Goal: Transaction & Acquisition: Purchase product/service

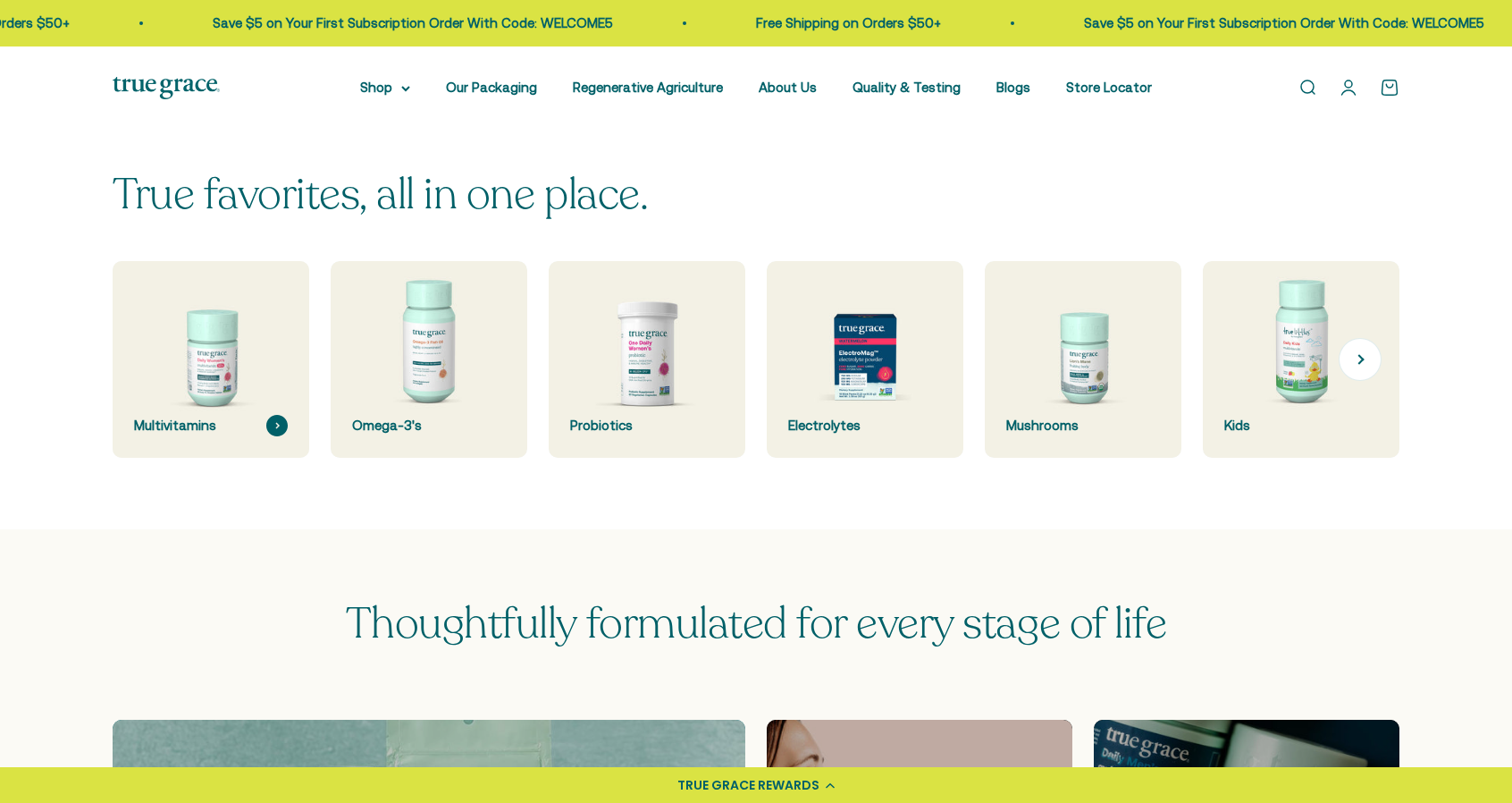
click at [209, 410] on img at bounding box center [210, 359] width 208 height 208
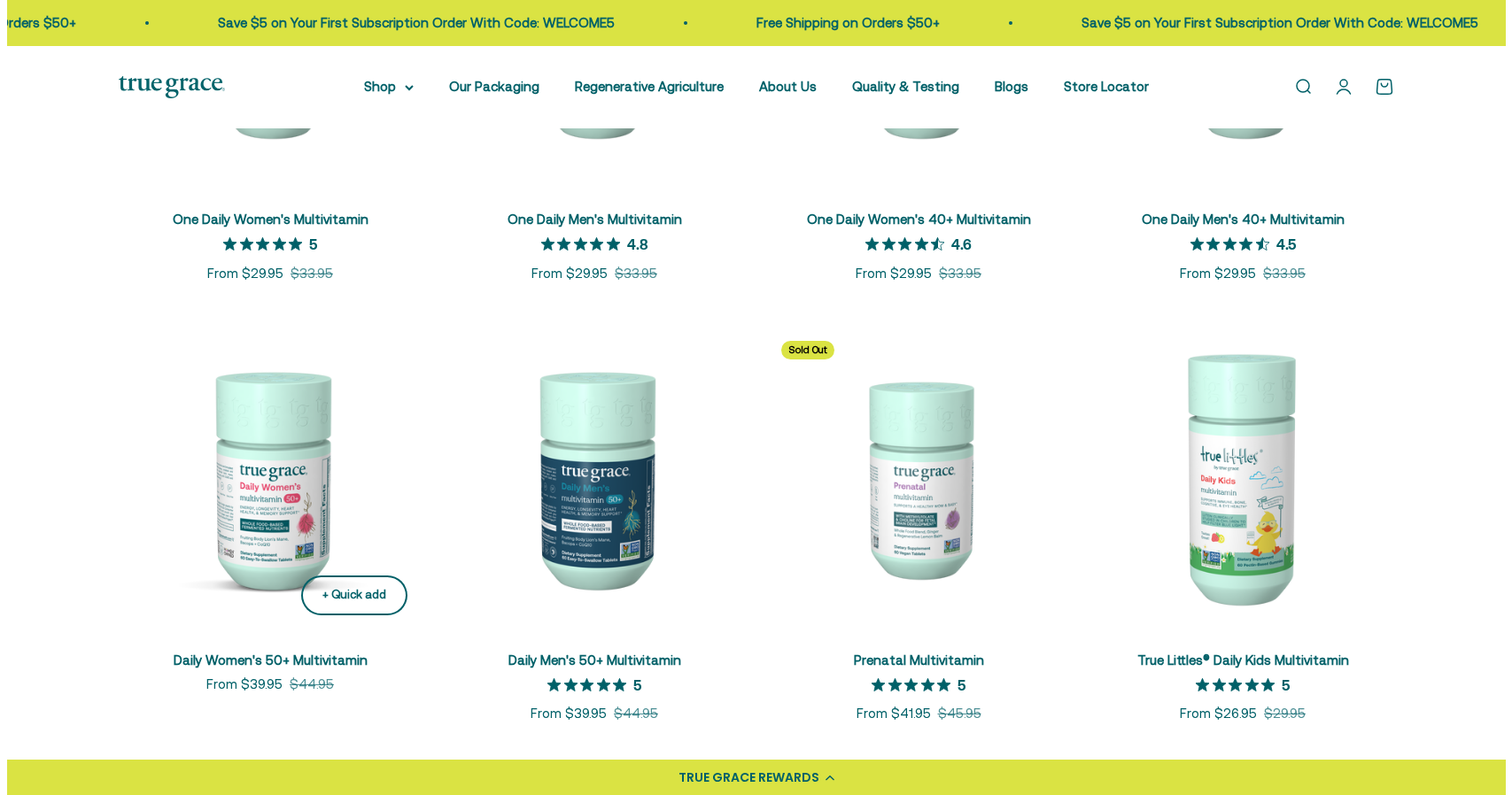
scroll to position [619, 0]
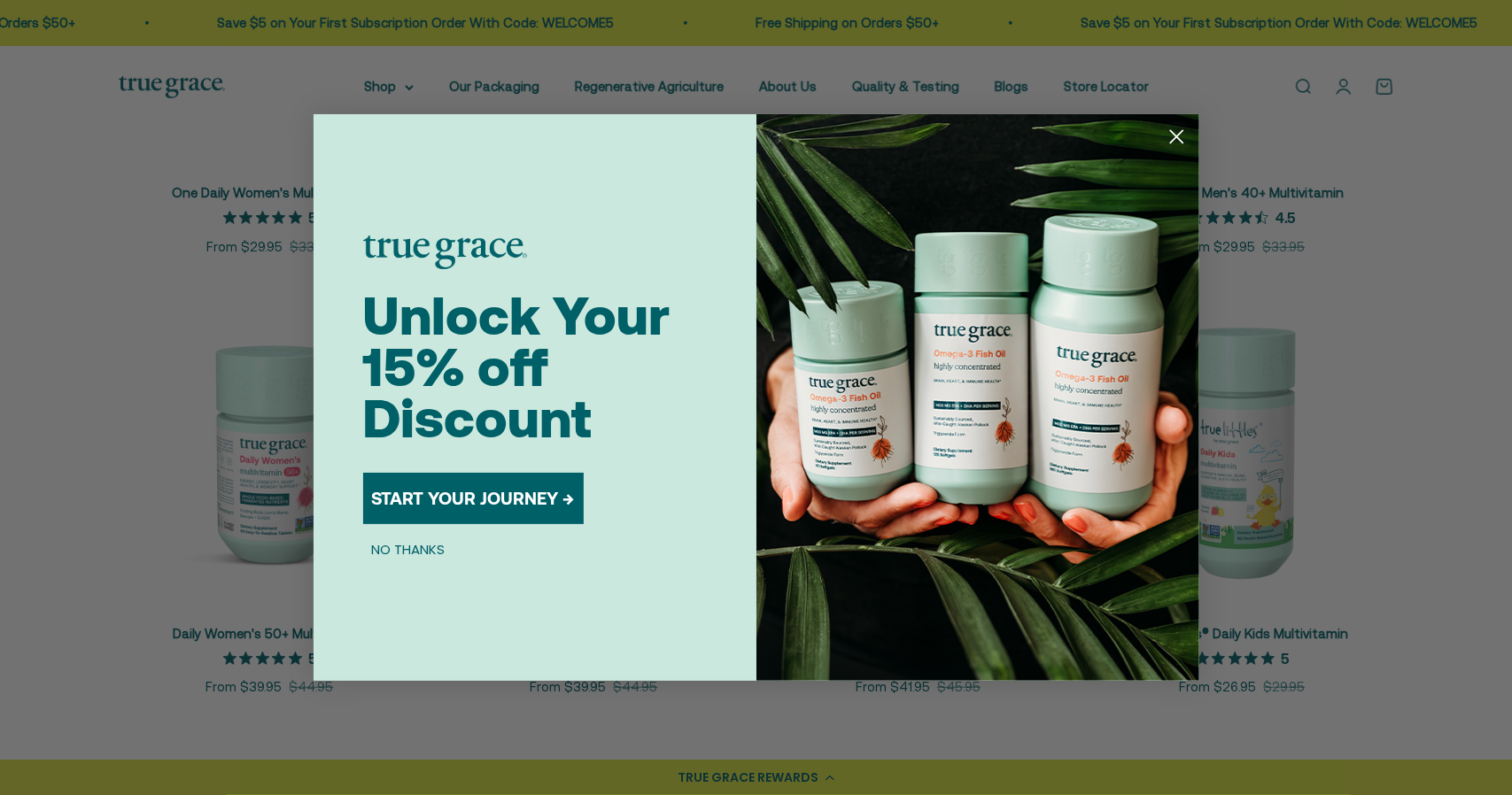
click at [475, 499] on button "START YOUR JOURNEY →" at bounding box center [473, 498] width 220 height 52
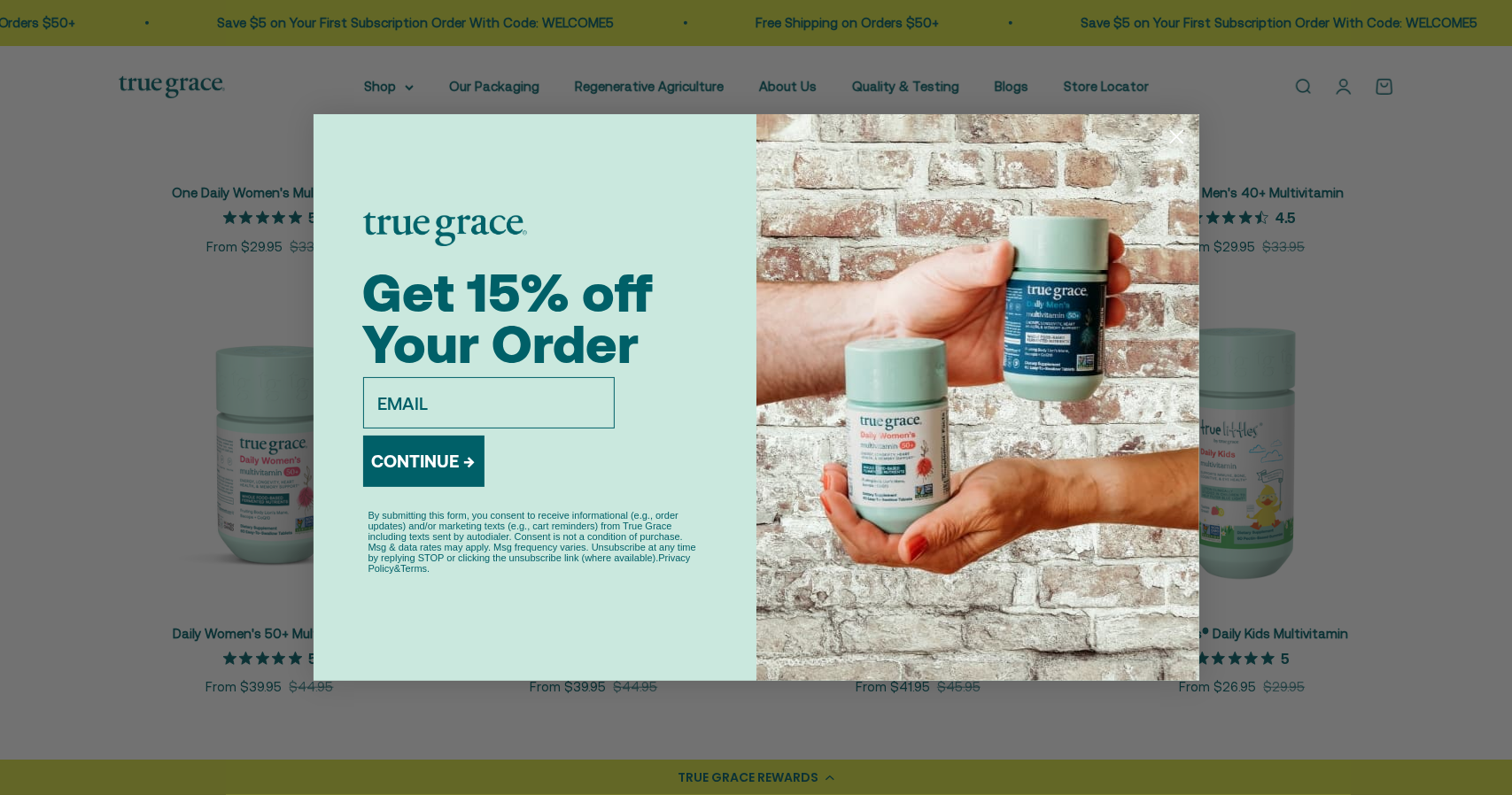
click at [488, 383] on input "email" at bounding box center [488, 402] width 251 height 52
type input "lauracowie257@gmail.com"
click at [391, 467] on button "CONTINUE →" at bounding box center [424, 461] width 122 height 52
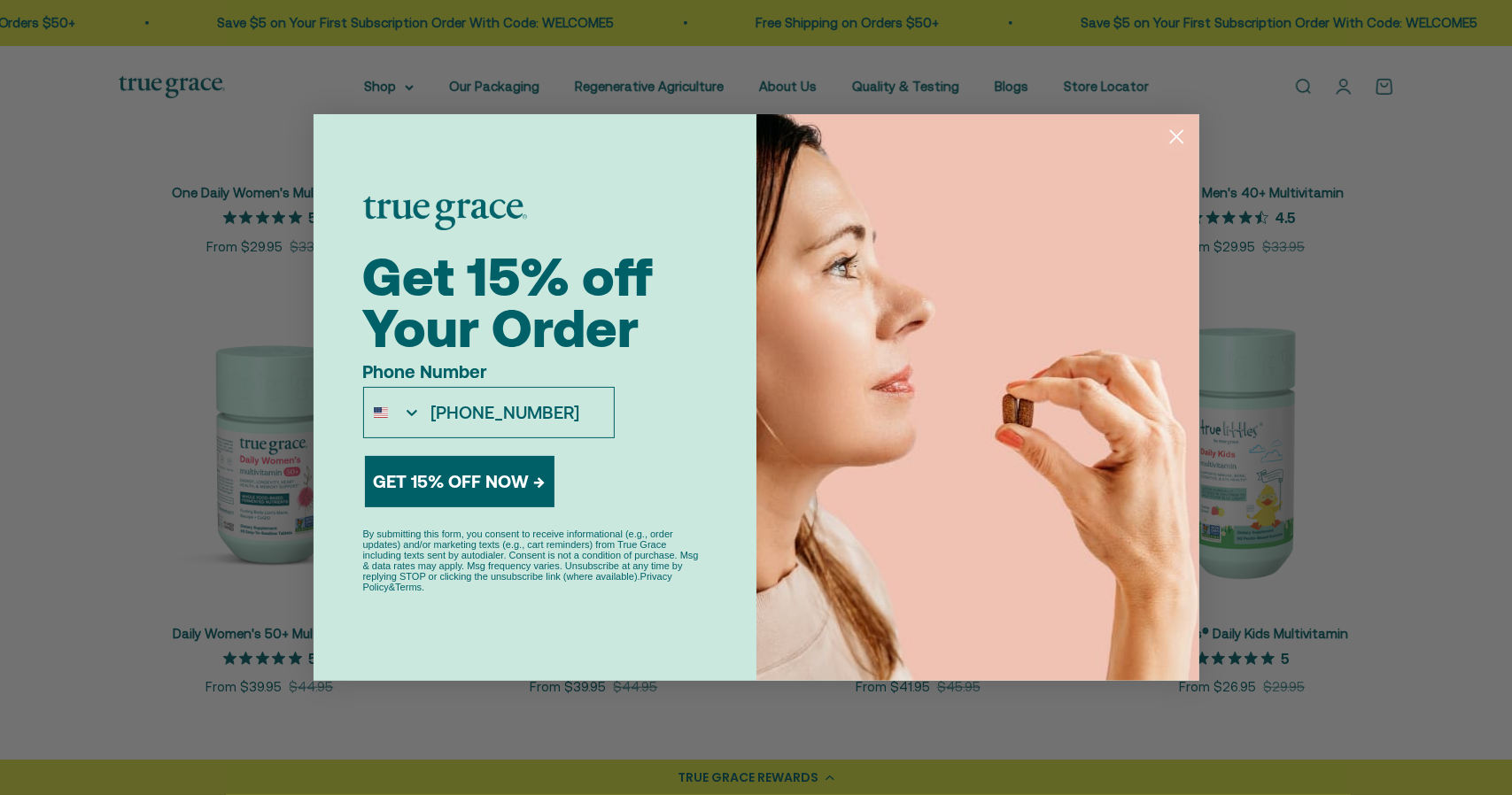
type input "515-255-2288"
click at [522, 468] on button "GET 15% OFF NOW →" at bounding box center [459, 481] width 190 height 52
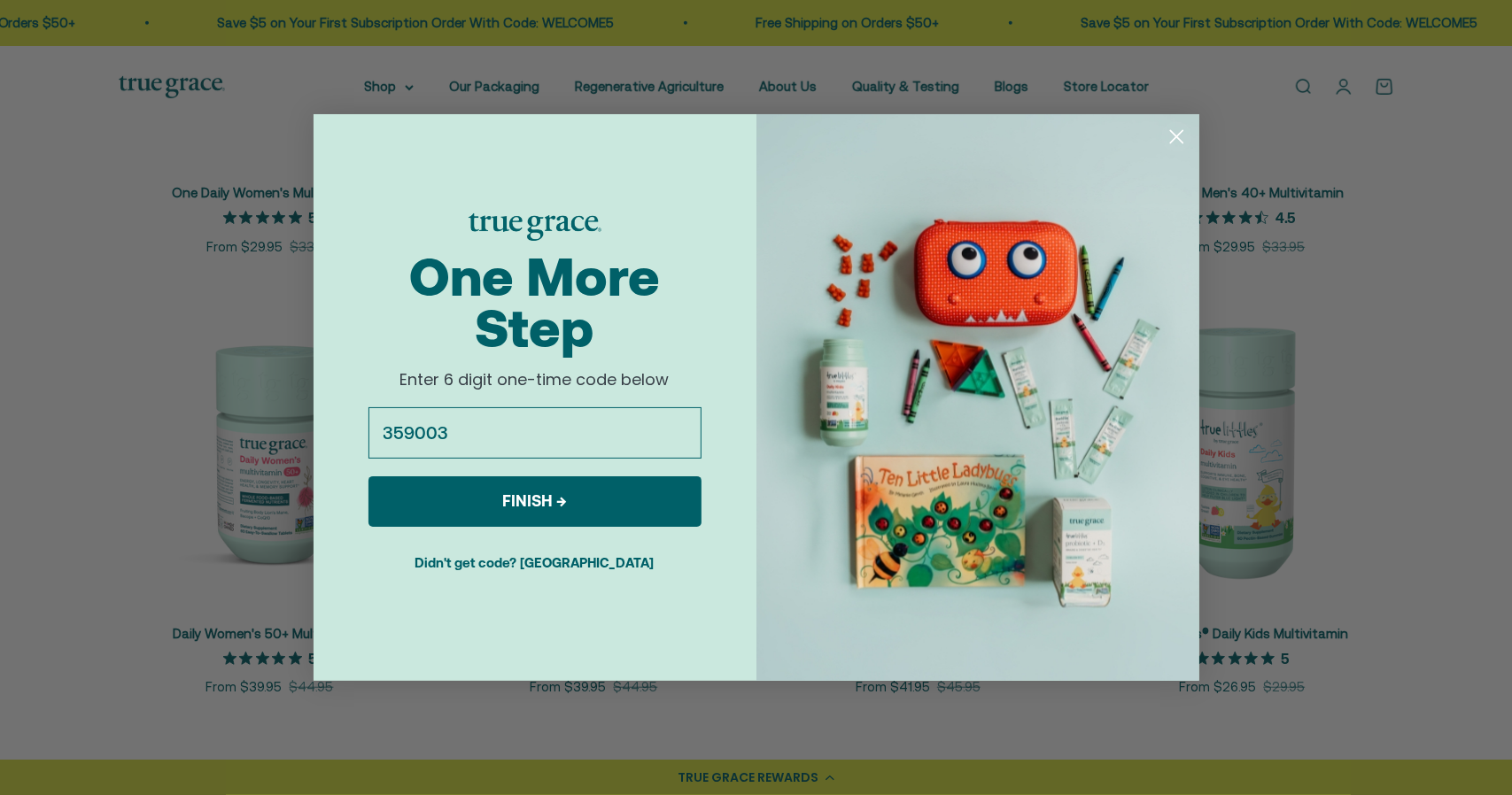
type input "359003"
click at [510, 484] on button "FINISH →" at bounding box center [534, 501] width 333 height 51
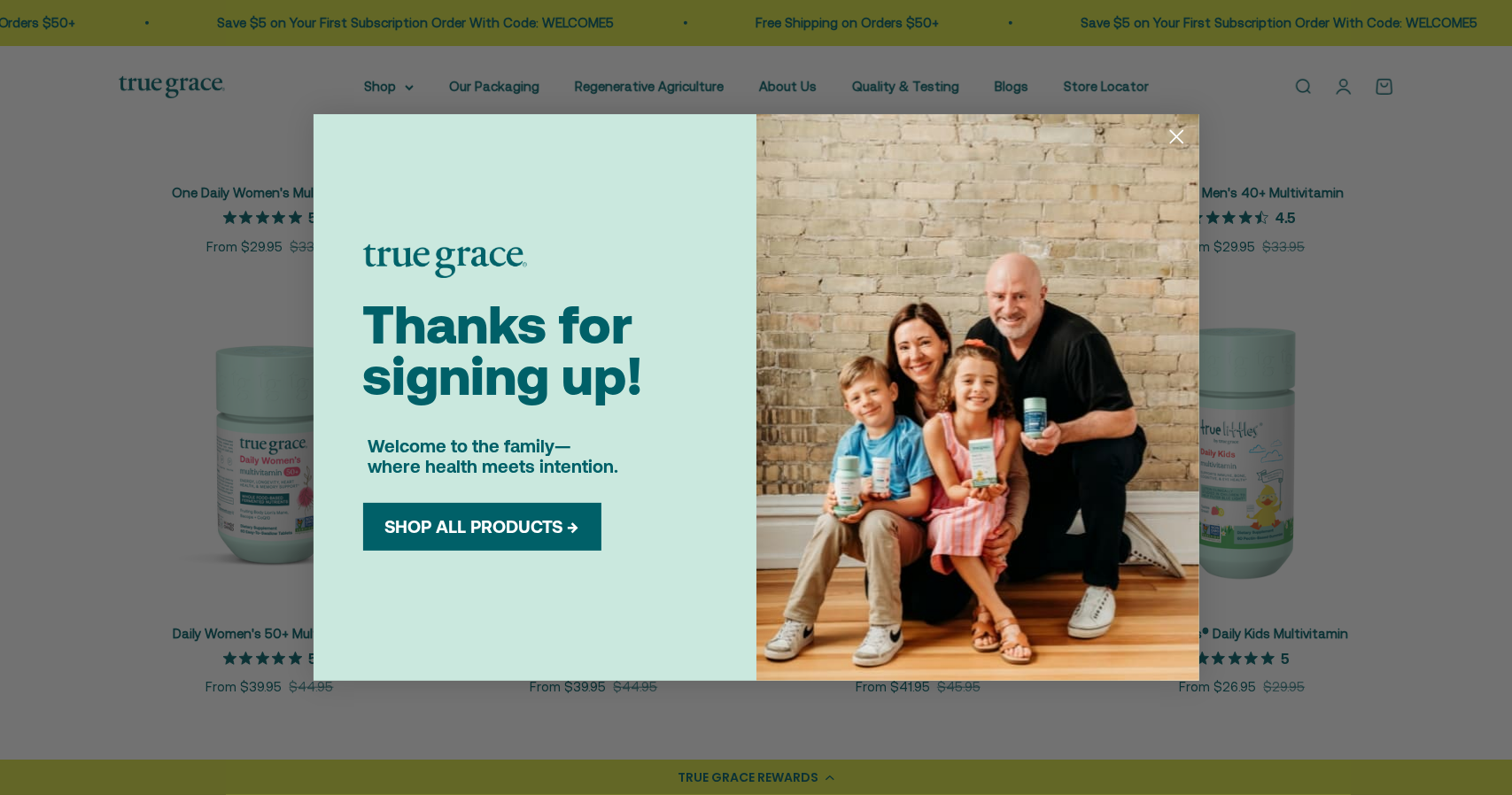
click at [500, 517] on button "SHOP ALL PRODUCTS →" at bounding box center [482, 526] width 211 height 21
click at [479, 523] on button "SHOP ALL PRODUCTS →" at bounding box center [482, 526] width 211 height 21
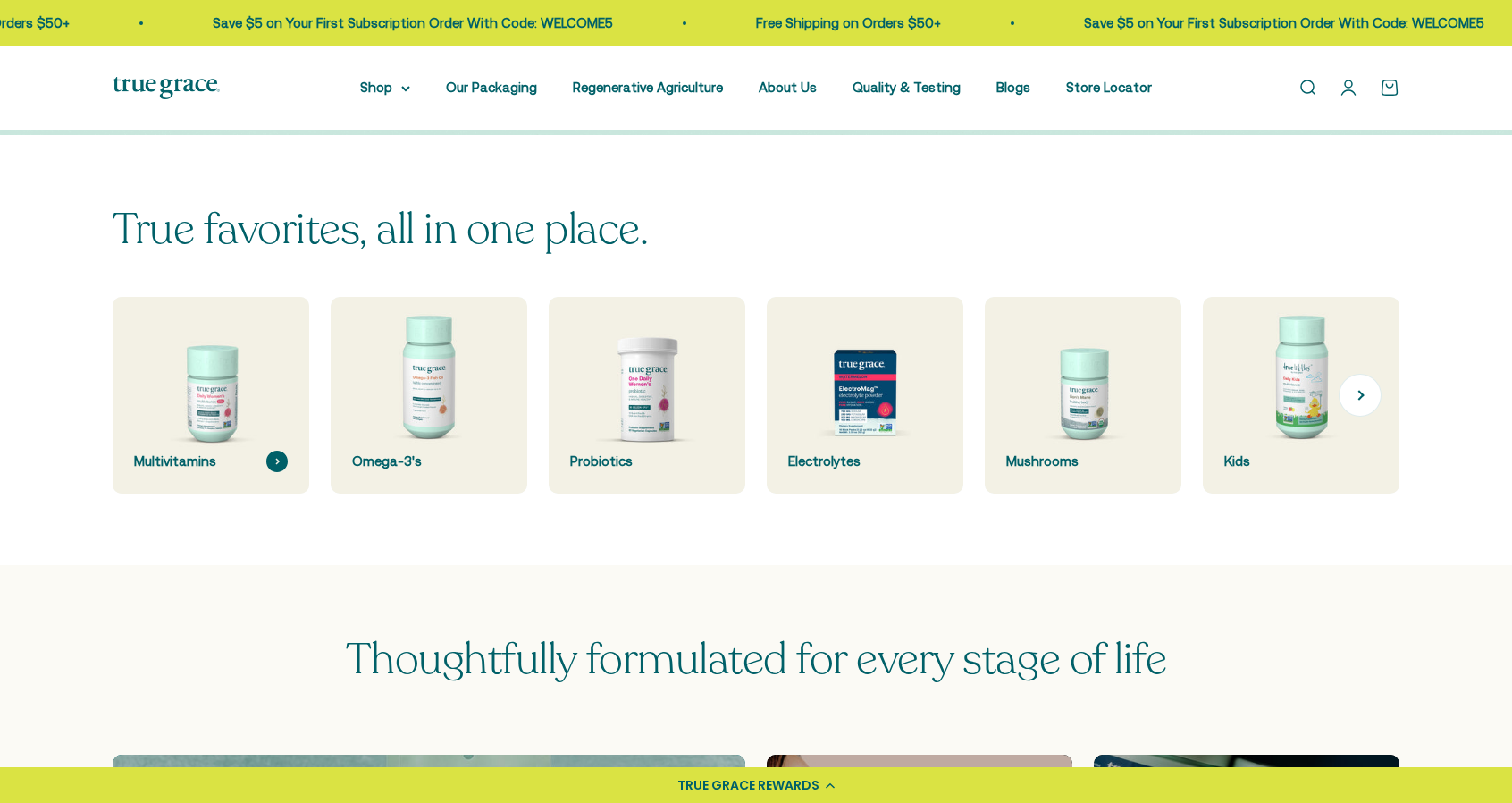
click at [220, 392] on img at bounding box center [210, 394] width 208 height 208
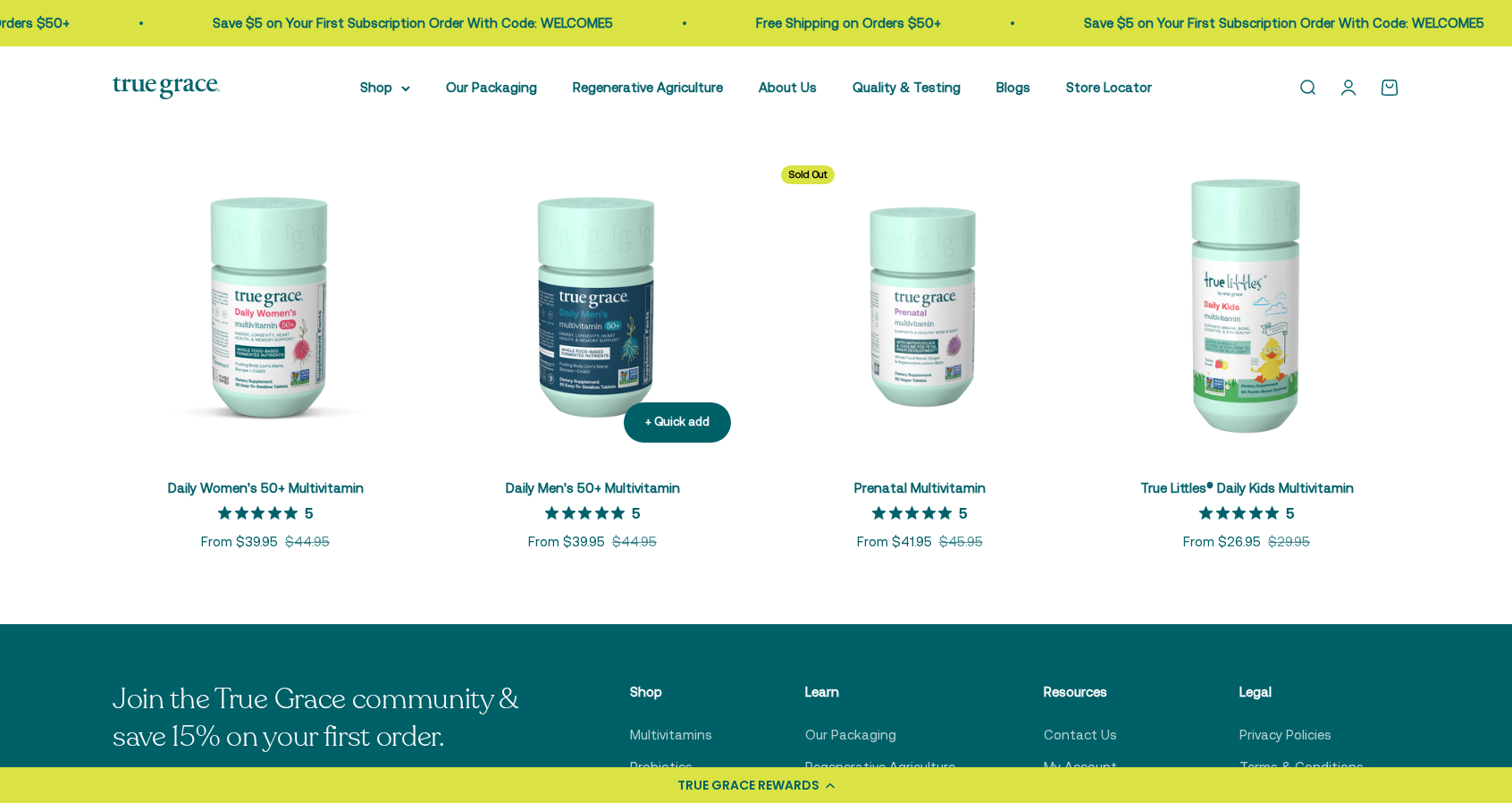
scroll to position [805, 0]
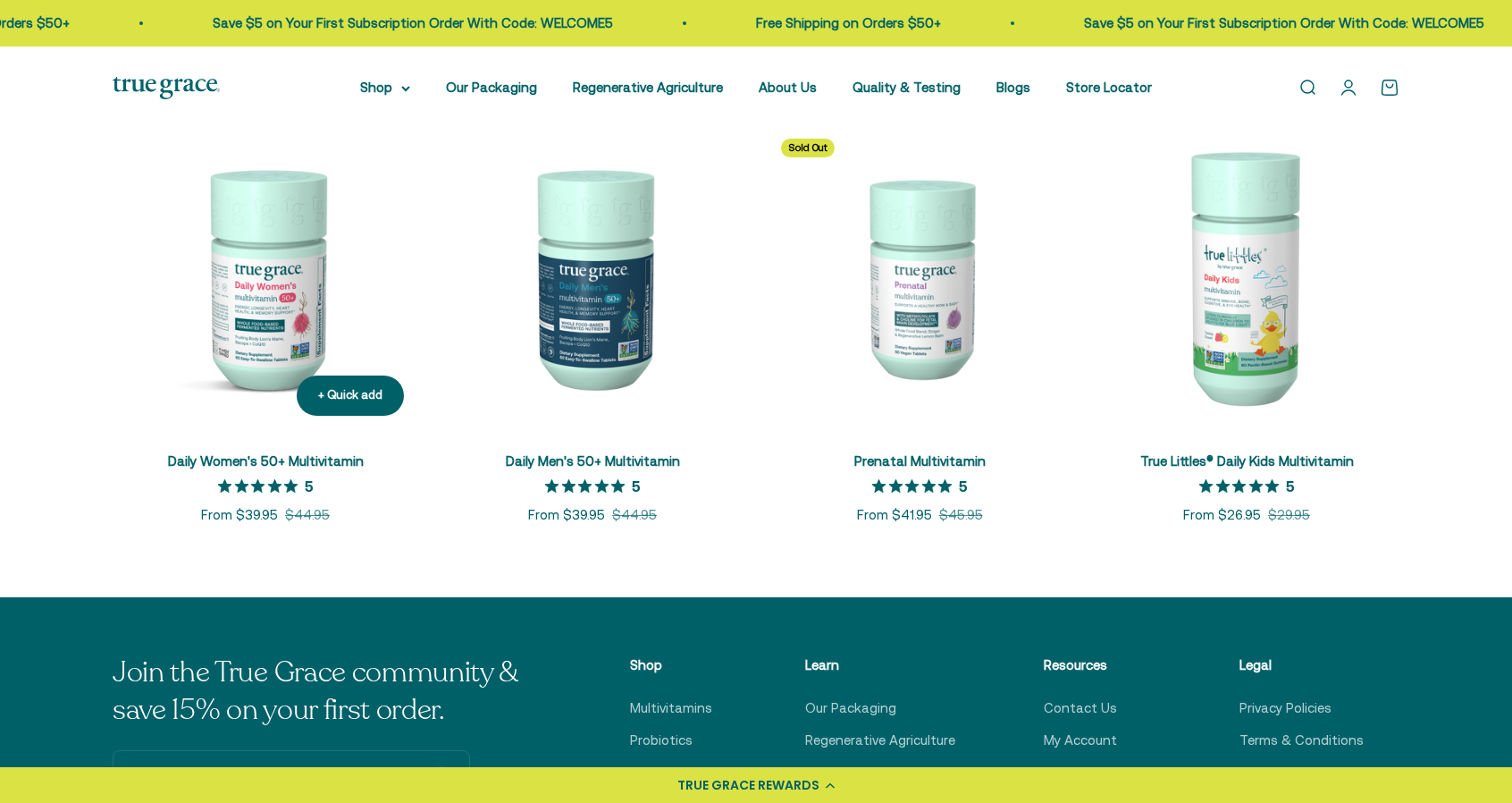
click at [293, 341] on img at bounding box center [265, 277] width 306 height 306
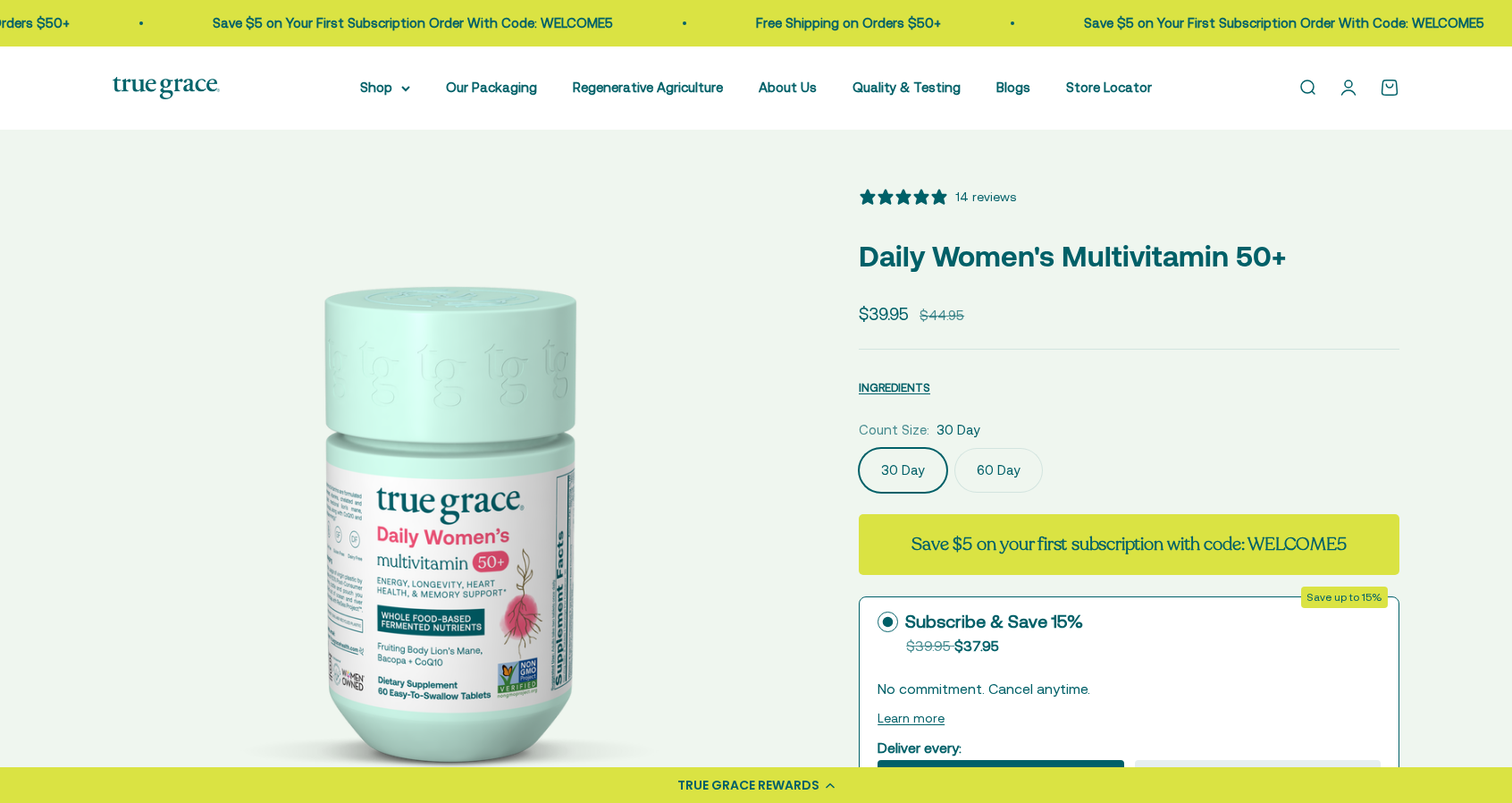
select select "3"
click at [989, 462] on label "60 Day" at bounding box center [999, 470] width 89 height 45
click at [859, 448] on input "60 Day" at bounding box center [858, 447] width 1 height 1
